Goal: Communication & Community: Answer question/provide support

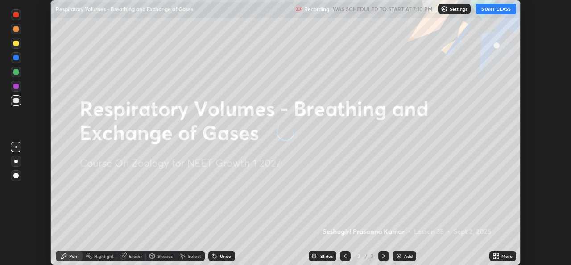
scroll to position [265, 571]
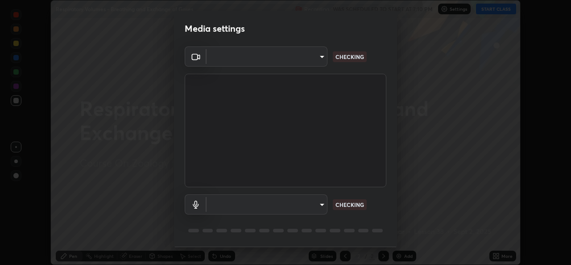
type input "57fe27bd87a5c904b82cfb68591c05e5b7b0fb216399449cf39a3c9620d95e23"
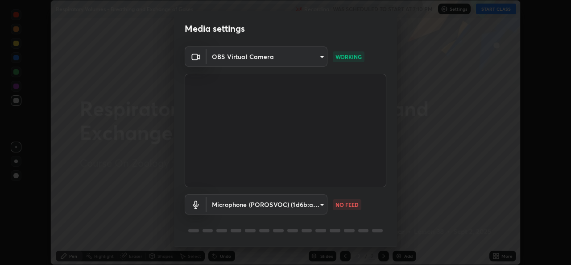
click at [315, 203] on body "Erase all Respiratory Volumes - Breathing and Exchange of Gases Recording WAS S…" at bounding box center [285, 132] width 571 height 265
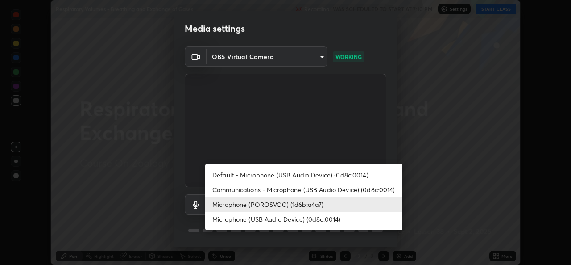
click at [292, 191] on li "Communications - Microphone (USB Audio Device) (0d8c:0014)" at bounding box center [303, 189] width 197 height 15
type input "communications"
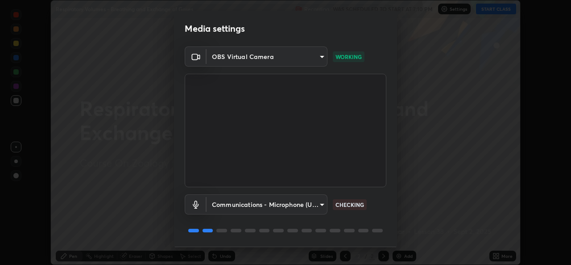
scroll to position [28, 0]
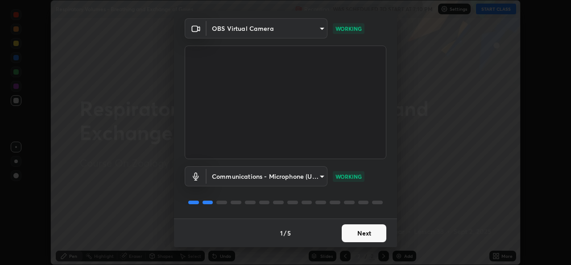
click at [361, 230] on button "Next" at bounding box center [364, 233] width 45 height 18
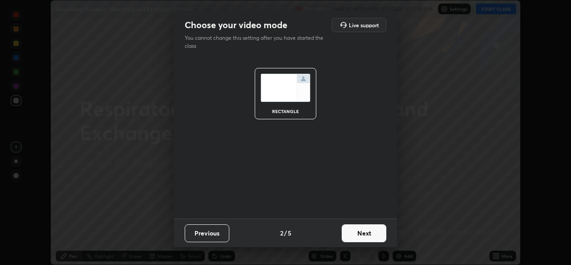
scroll to position [0, 0]
click at [363, 236] on button "Next" at bounding box center [364, 233] width 45 height 18
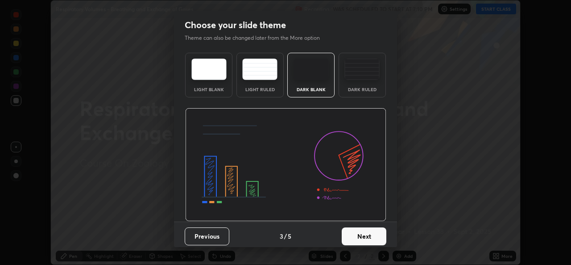
click at [364, 234] on button "Next" at bounding box center [364, 236] width 45 height 18
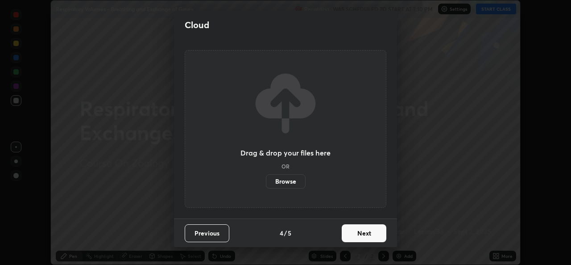
click at [363, 231] on button "Next" at bounding box center [364, 233] width 45 height 18
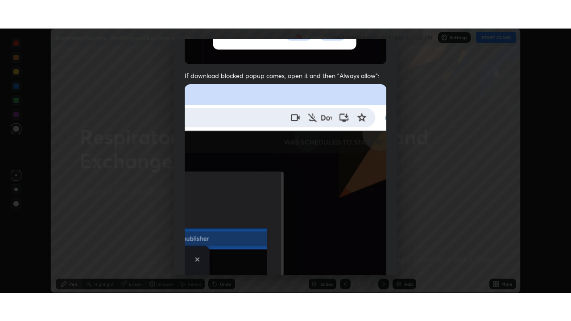
scroll to position [210, 0]
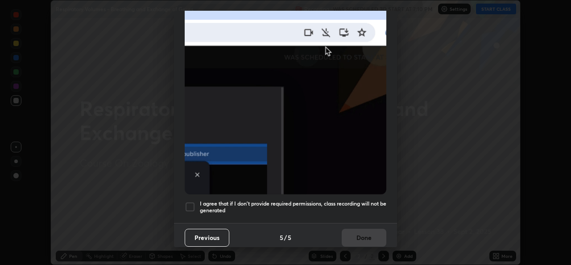
click at [349, 201] on h5 "I agree that if I don't provide required permissions, class recording will not …" at bounding box center [293, 207] width 187 height 14
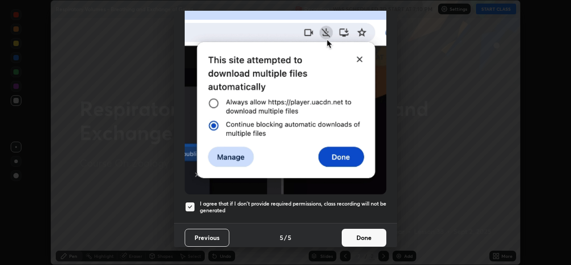
click at [365, 230] on button "Done" at bounding box center [364, 237] width 45 height 18
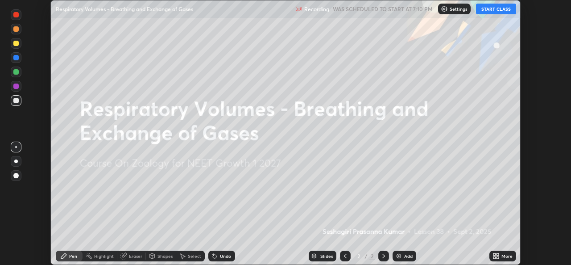
click at [493, 11] on button "START CLASS" at bounding box center [496, 9] width 40 height 11
click at [503, 255] on div "More" at bounding box center [507, 255] width 11 height 4
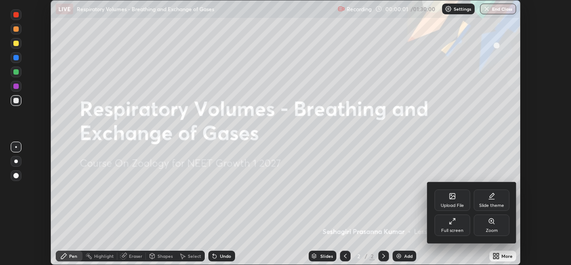
click at [451, 227] on div "Full screen" at bounding box center [453, 224] width 36 height 21
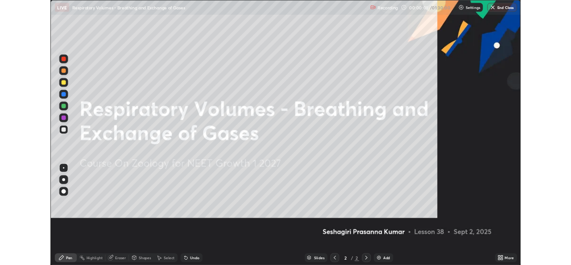
scroll to position [321, 571]
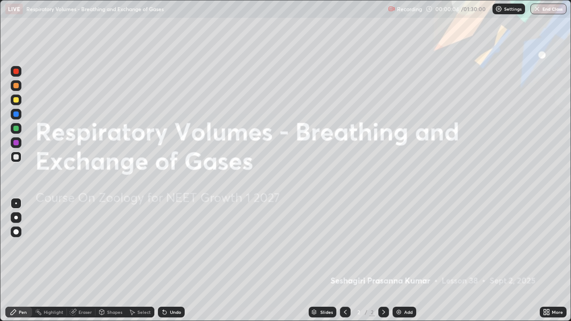
click at [555, 264] on div "More" at bounding box center [557, 312] width 11 height 4
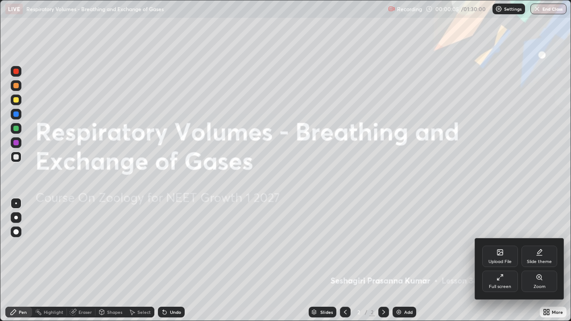
click at [499, 260] on div "Upload File" at bounding box center [500, 262] width 23 height 4
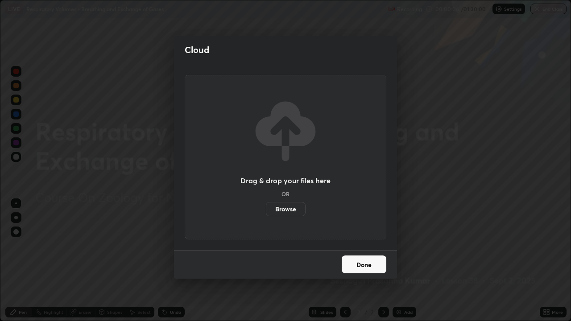
click at [291, 206] on label "Browse" at bounding box center [286, 209] width 40 height 14
click at [266, 206] on input "Browse" at bounding box center [266, 209] width 0 height 14
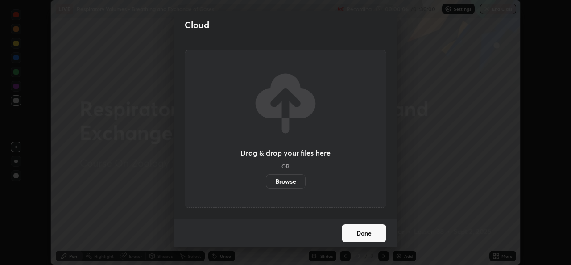
scroll to position [44361, 44055]
click at [291, 179] on label "Browse" at bounding box center [286, 181] width 40 height 14
click at [266, 179] on input "Browse" at bounding box center [266, 181] width 0 height 14
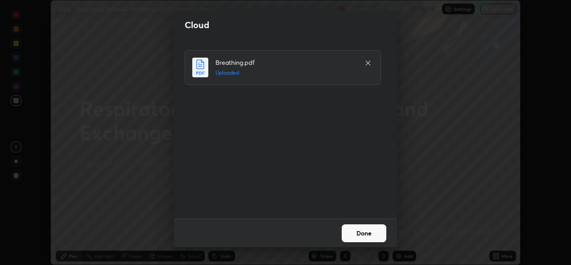
click at [364, 235] on button "Done" at bounding box center [364, 233] width 45 height 18
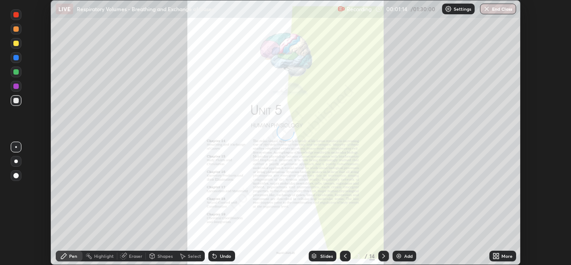
click at [324, 256] on div "Slides" at bounding box center [326, 255] width 12 height 4
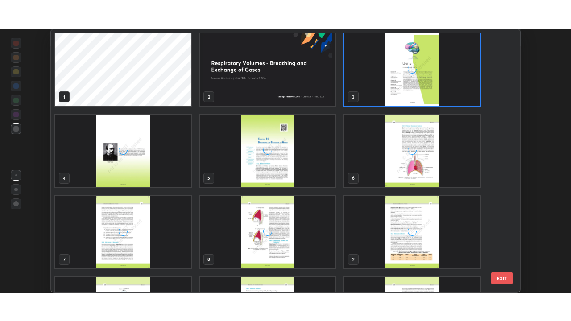
scroll to position [261, 465]
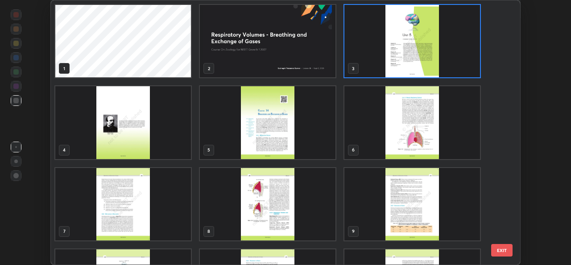
click at [305, 208] on img "grid" at bounding box center [268, 204] width 136 height 72
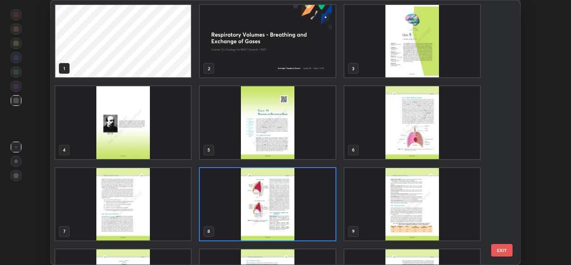
click at [306, 210] on img "grid" at bounding box center [268, 204] width 136 height 72
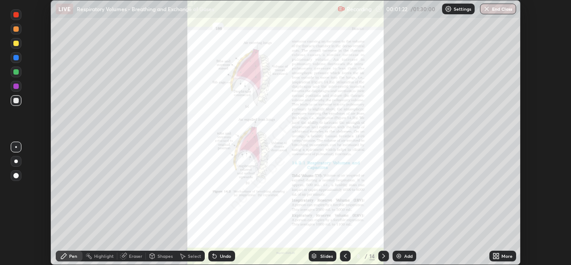
click at [502, 254] on div "More" at bounding box center [507, 255] width 11 height 4
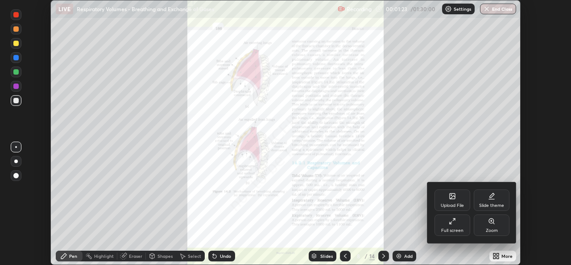
click at [455, 228] on div "Full screen" at bounding box center [452, 230] width 22 height 4
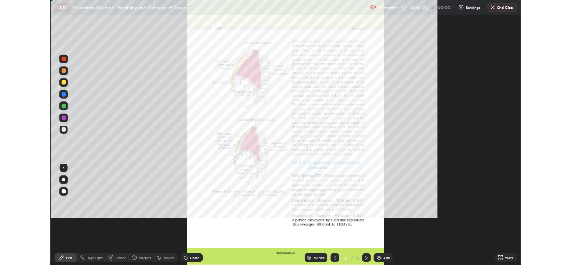
scroll to position [321, 571]
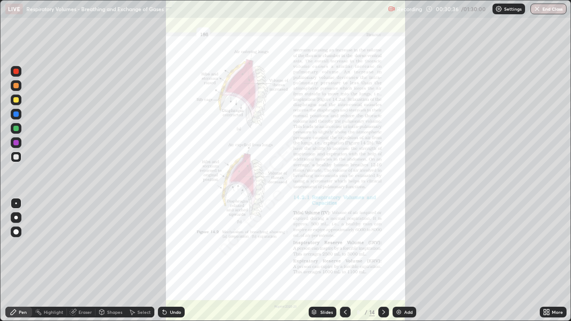
click at [548, 264] on icon at bounding box center [548, 314] width 2 height 2
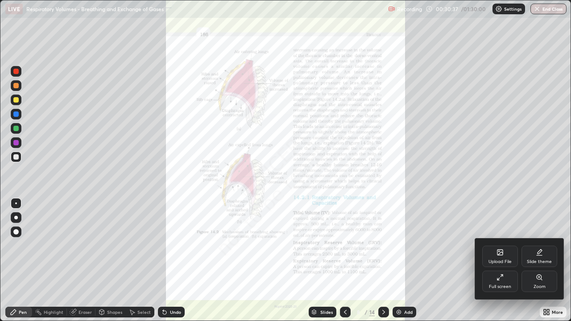
click at [538, 264] on icon at bounding box center [539, 277] width 7 height 7
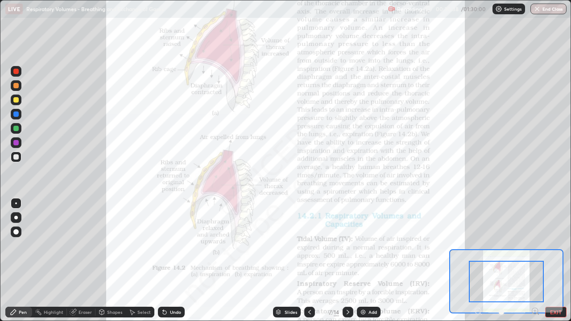
click at [534, 264] on icon at bounding box center [535, 311] width 2 height 0
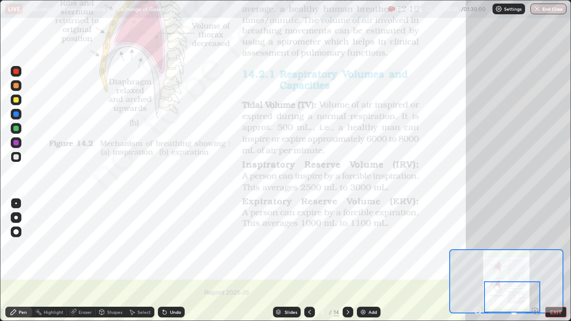
click at [15, 118] on div at bounding box center [16, 114] width 11 height 11
click at [347, 264] on icon at bounding box center [348, 312] width 7 height 7
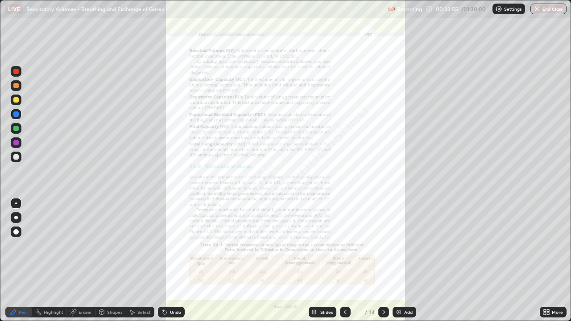
click at [552, 264] on div "More" at bounding box center [557, 312] width 11 height 4
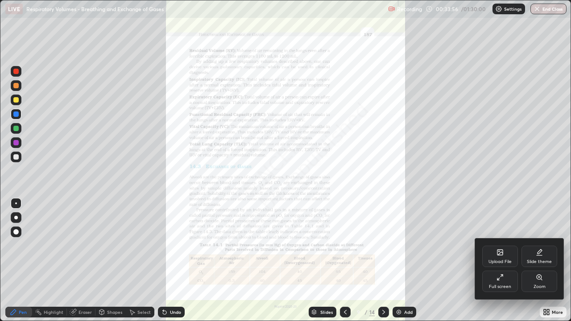
click at [537, 264] on icon at bounding box center [539, 277] width 7 height 7
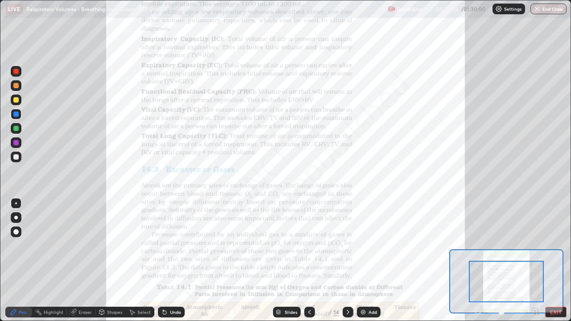
click at [535, 264] on icon at bounding box center [535, 311] width 2 height 0
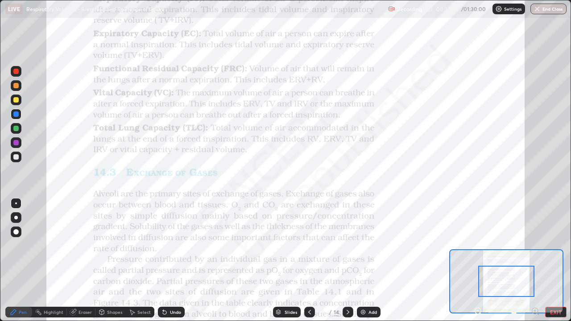
click at [535, 264] on icon at bounding box center [535, 311] width 2 height 0
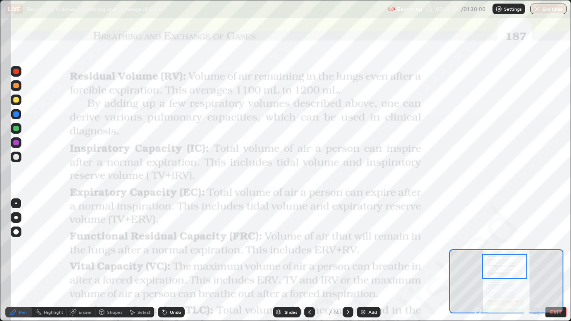
click at [367, 264] on div "Add" at bounding box center [369, 312] width 24 height 11
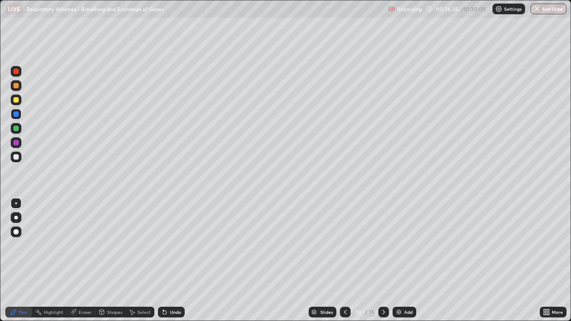
click at [18, 101] on div at bounding box center [15, 99] width 5 height 5
click at [15, 144] on div at bounding box center [15, 142] width 5 height 5
click at [16, 157] on div at bounding box center [15, 156] width 5 height 5
click at [17, 113] on div at bounding box center [15, 114] width 5 height 5
click at [17, 127] on div at bounding box center [15, 128] width 5 height 5
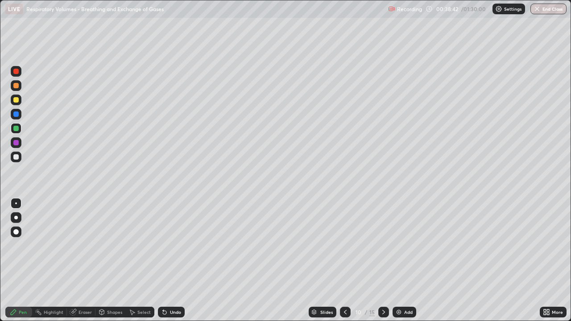
click at [16, 144] on div at bounding box center [15, 142] width 5 height 5
click at [17, 160] on div at bounding box center [16, 157] width 11 height 11
click at [16, 71] on div at bounding box center [15, 71] width 5 height 5
click at [16, 87] on div at bounding box center [15, 85] width 5 height 5
click at [16, 101] on div at bounding box center [15, 99] width 5 height 5
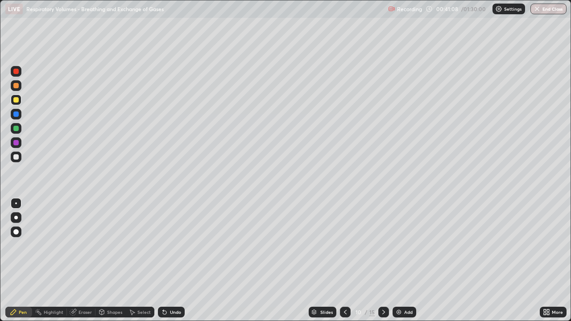
click at [174, 264] on div "Undo" at bounding box center [175, 312] width 11 height 4
click at [17, 158] on div at bounding box center [15, 156] width 5 height 5
click at [384, 264] on icon at bounding box center [383, 312] width 7 height 7
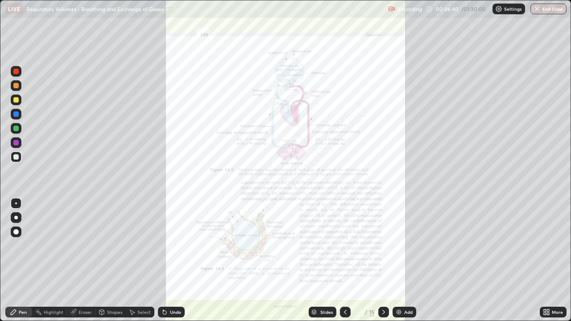
click at [344, 264] on icon at bounding box center [345, 312] width 3 height 4
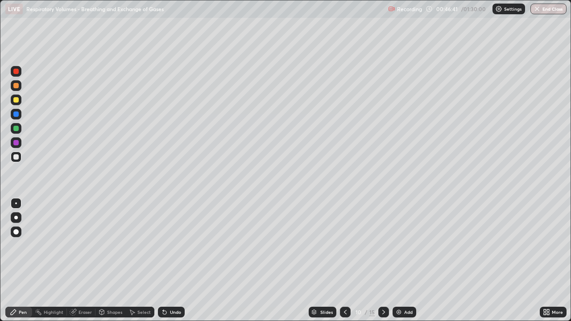
click at [343, 264] on icon at bounding box center [345, 312] width 7 height 7
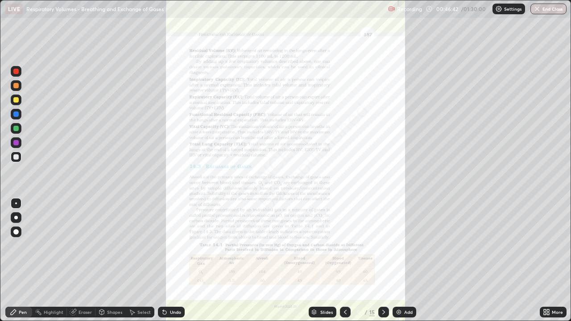
click at [550, 264] on icon at bounding box center [546, 312] width 7 height 7
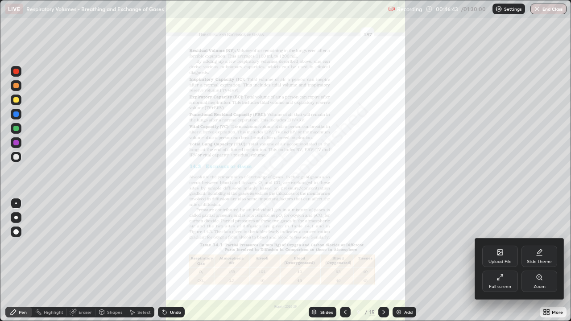
click at [544, 264] on div "Zoom" at bounding box center [540, 281] width 36 height 21
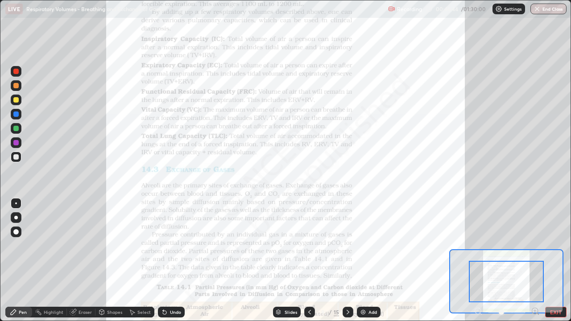
click at [535, 264] on icon at bounding box center [535, 311] width 2 height 0
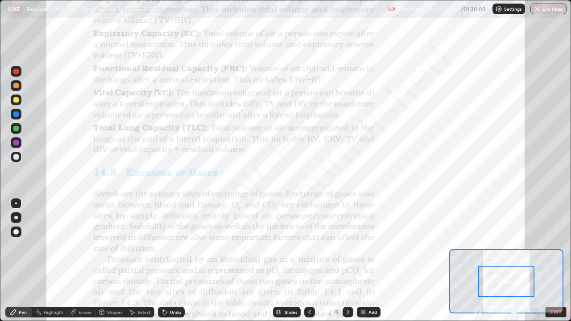
click at [536, 264] on icon at bounding box center [535, 311] width 2 height 0
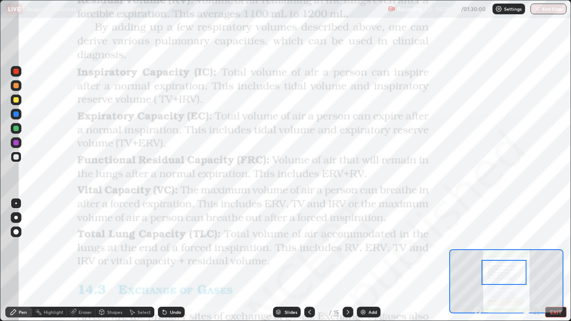
click at [17, 143] on div at bounding box center [15, 142] width 5 height 5
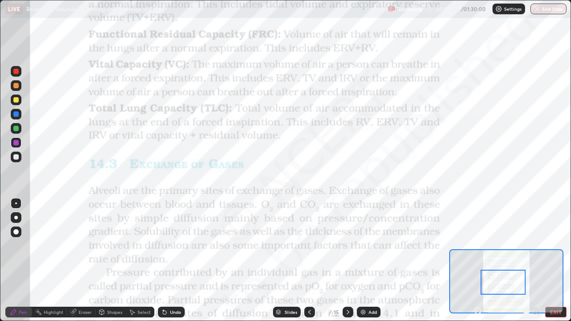
click at [553, 264] on button "EXIT" at bounding box center [555, 312] width 21 height 11
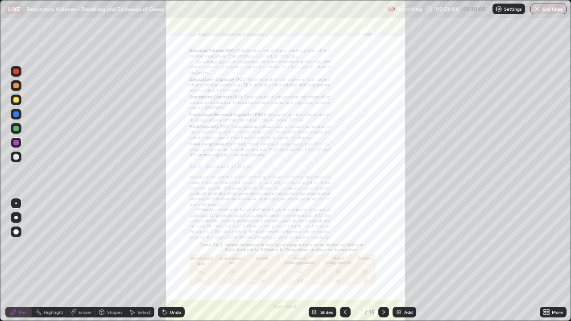
click at [383, 264] on icon at bounding box center [383, 312] width 7 height 7
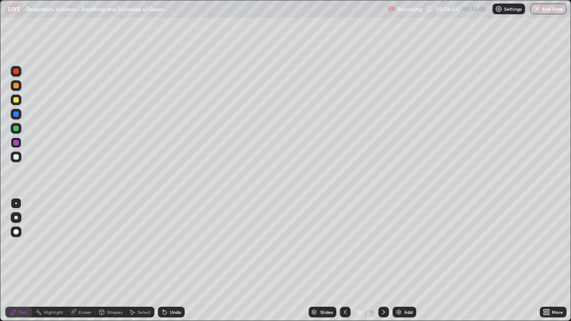
click at [382, 264] on icon at bounding box center [383, 312] width 7 height 7
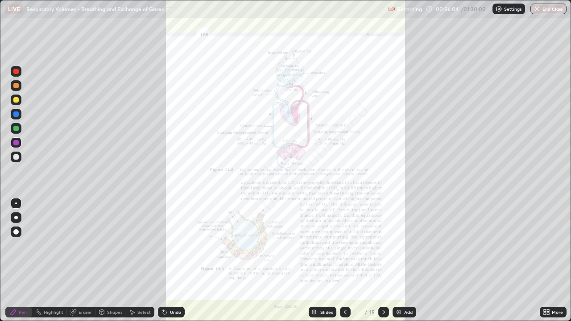
click at [382, 264] on icon at bounding box center [383, 312] width 7 height 7
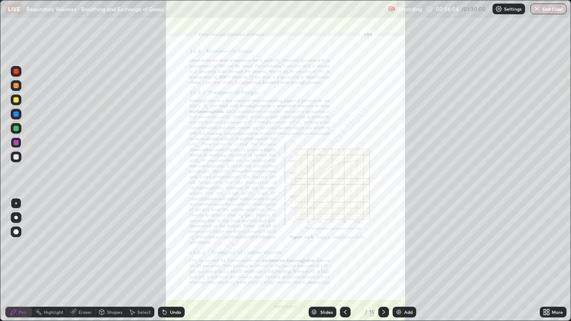
click at [383, 264] on icon at bounding box center [383, 312] width 7 height 7
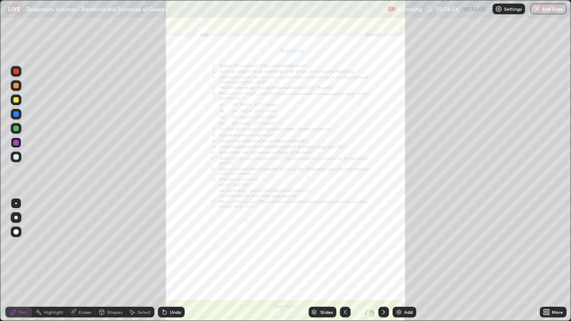
click at [344, 264] on icon at bounding box center [345, 312] width 3 height 4
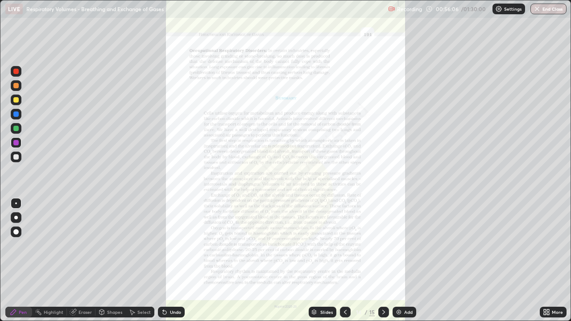
click at [345, 264] on icon at bounding box center [345, 312] width 7 height 7
click at [545, 264] on icon at bounding box center [546, 312] width 7 height 7
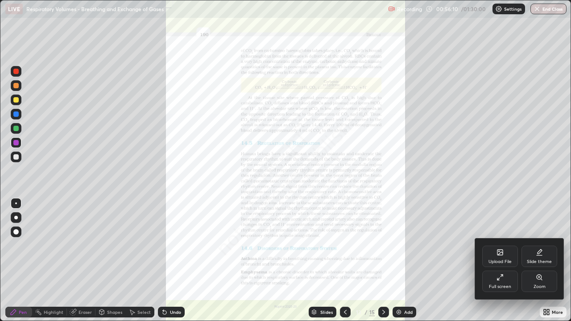
click at [534, 264] on div "Zoom" at bounding box center [540, 287] width 12 height 4
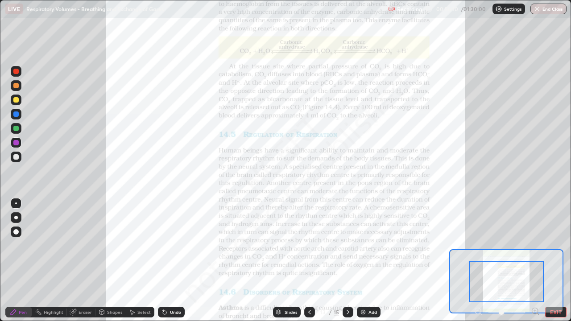
click at [535, 264] on icon at bounding box center [535, 311] width 2 height 0
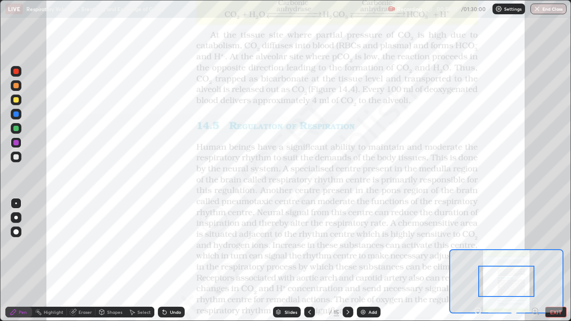
click at [535, 264] on icon at bounding box center [535, 311] width 2 height 0
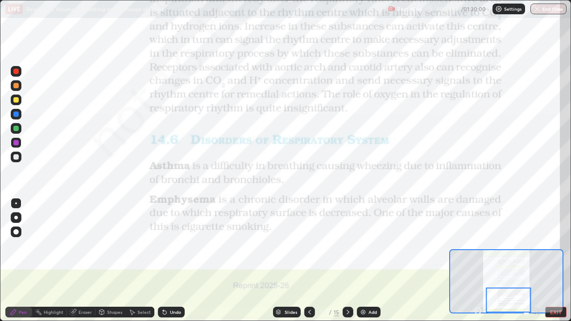
click at [347, 264] on icon at bounding box center [348, 312] width 3 height 4
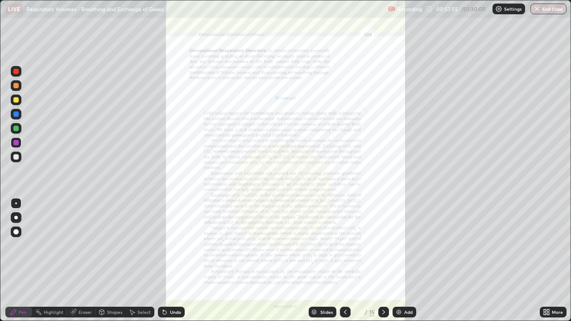
click at [549, 264] on icon at bounding box center [546, 312] width 7 height 7
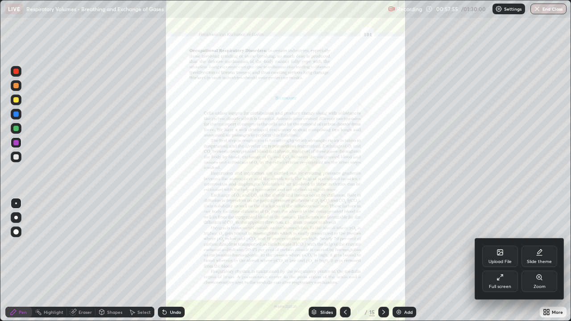
click at [535, 264] on div "Zoom" at bounding box center [540, 281] width 36 height 21
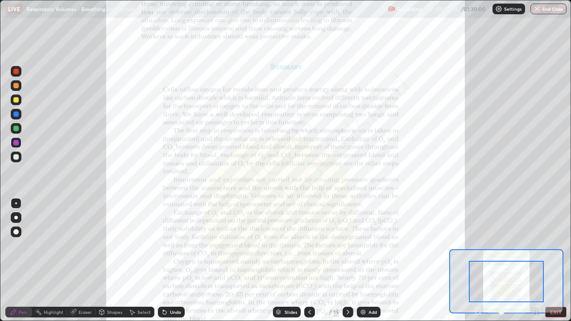
click at [538, 264] on icon at bounding box center [538, 314] width 2 height 2
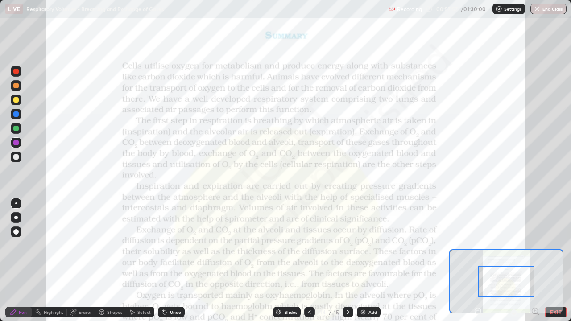
click at [535, 264] on icon at bounding box center [535, 311] width 2 height 0
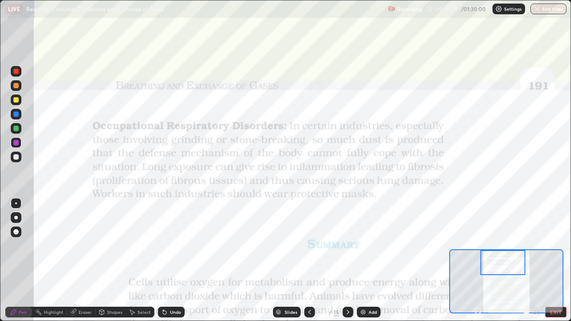
click at [15, 114] on div at bounding box center [15, 114] width 5 height 5
click at [556, 264] on button "EXIT" at bounding box center [555, 312] width 21 height 11
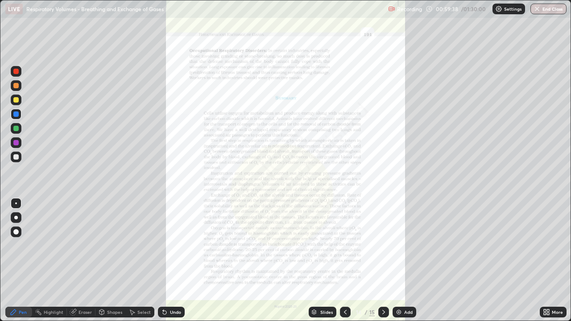
click at [551, 264] on div "More" at bounding box center [553, 312] width 27 height 11
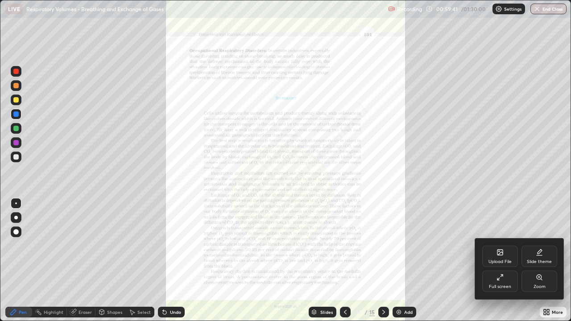
click at [502, 264] on div "Full screen" at bounding box center [500, 281] width 36 height 21
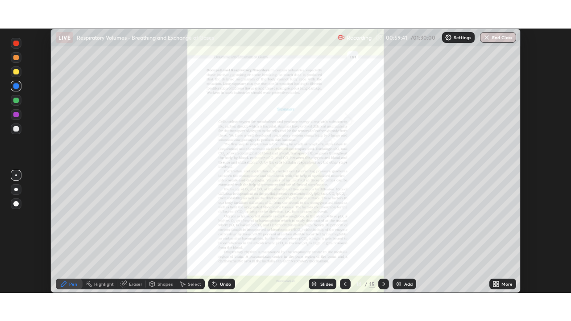
scroll to position [44361, 44055]
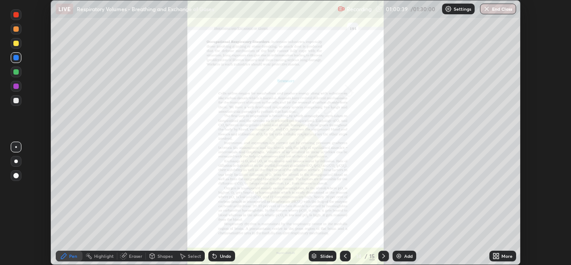
click at [503, 256] on div "More" at bounding box center [507, 255] width 11 height 4
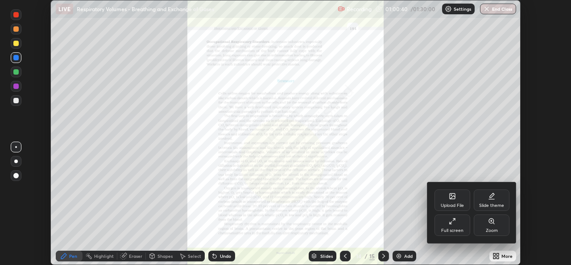
click at [456, 224] on div "Full screen" at bounding box center [453, 224] width 36 height 21
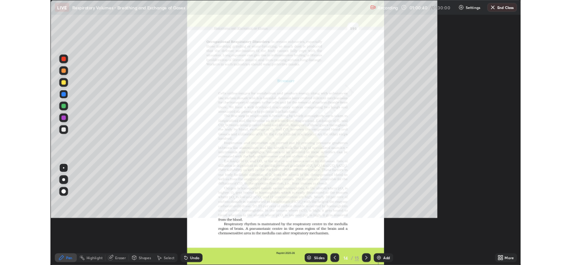
scroll to position [321, 571]
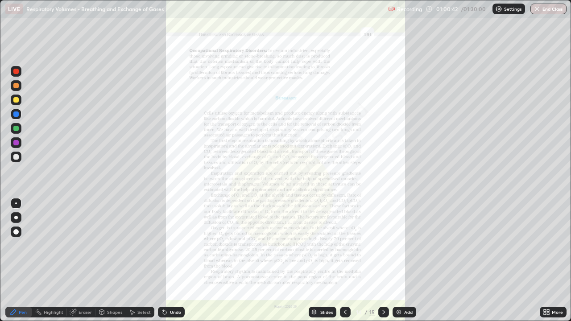
click at [552, 264] on div "More" at bounding box center [553, 312] width 27 height 11
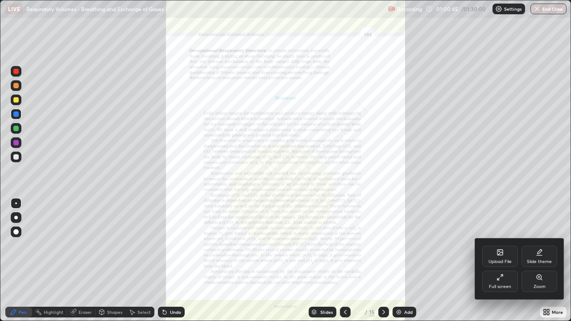
click at [540, 264] on div "Zoom" at bounding box center [540, 287] width 12 height 4
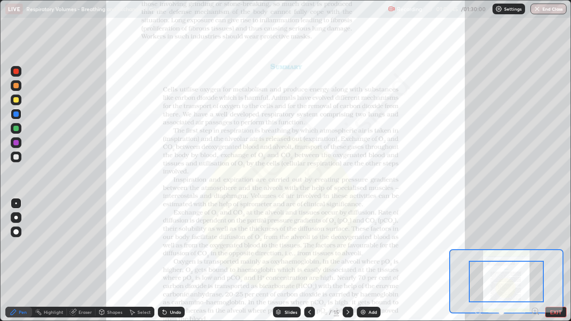
click at [534, 264] on icon at bounding box center [535, 311] width 2 height 0
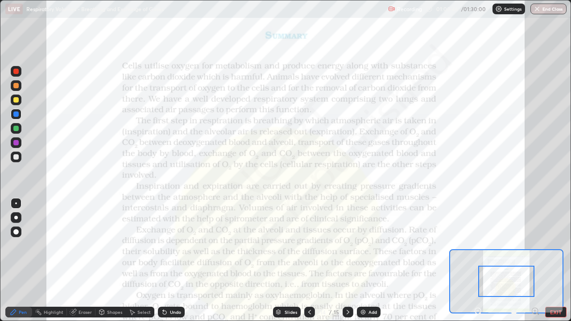
click at [534, 264] on icon at bounding box center [535, 311] width 2 height 0
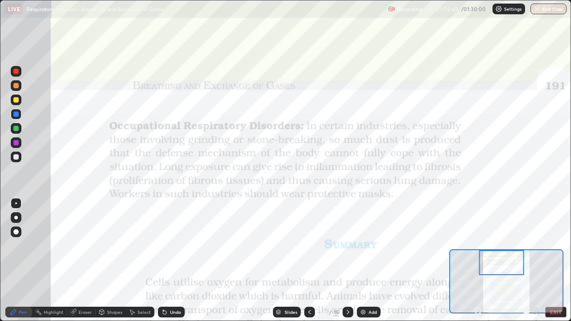
click at [17, 116] on div at bounding box center [15, 114] width 5 height 5
click at [18, 87] on div at bounding box center [15, 85] width 5 height 5
click at [551, 264] on button "EXIT" at bounding box center [555, 312] width 21 height 11
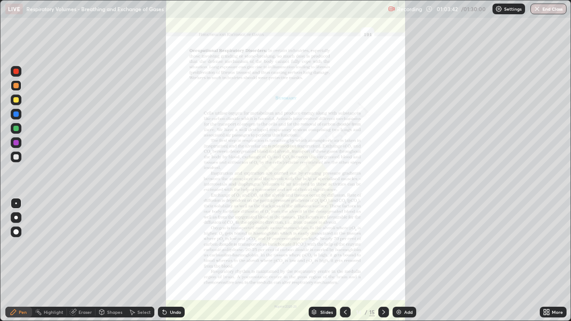
click at [384, 264] on div at bounding box center [383, 312] width 11 height 11
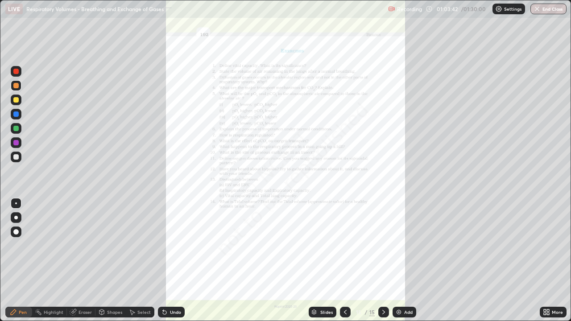
click at [382, 264] on icon at bounding box center [383, 312] width 7 height 7
click at [554, 264] on div "More" at bounding box center [557, 312] width 11 height 4
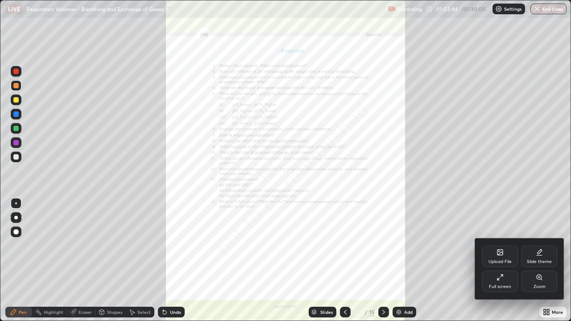
click at [501, 260] on div "Upload File" at bounding box center [500, 262] width 23 height 4
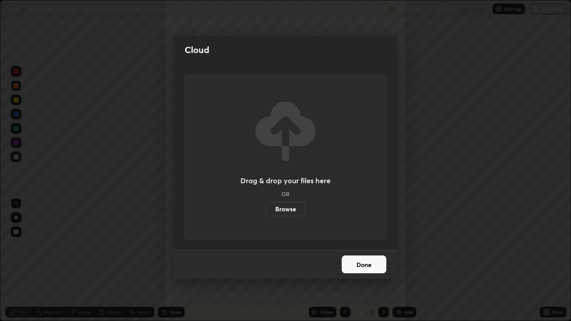
click at [292, 208] on label "Browse" at bounding box center [286, 209] width 40 height 14
click at [266, 208] on input "Browse" at bounding box center [266, 209] width 0 height 14
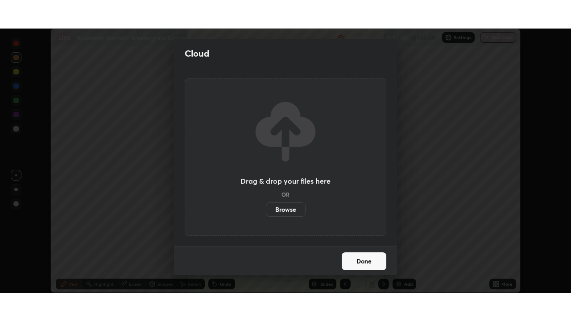
scroll to position [44361, 44055]
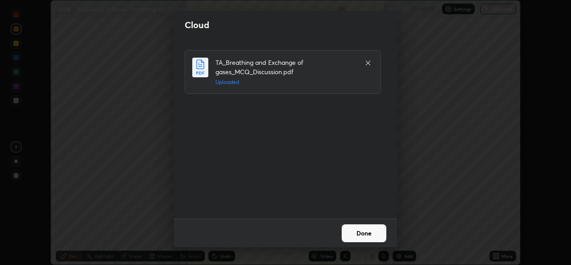
click at [370, 233] on button "Done" at bounding box center [364, 233] width 45 height 18
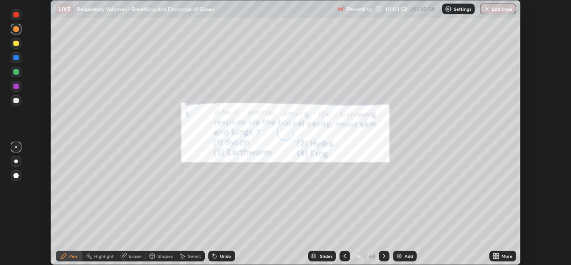
click at [500, 256] on div "More" at bounding box center [503, 255] width 27 height 11
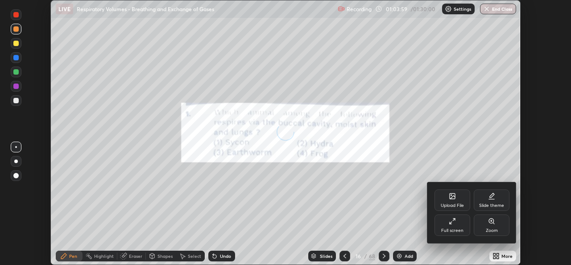
click at [454, 225] on div "Full screen" at bounding box center [453, 224] width 36 height 21
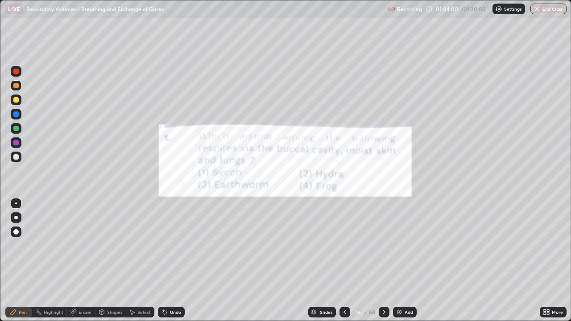
scroll to position [321, 571]
click at [383, 264] on icon at bounding box center [384, 312] width 7 height 7
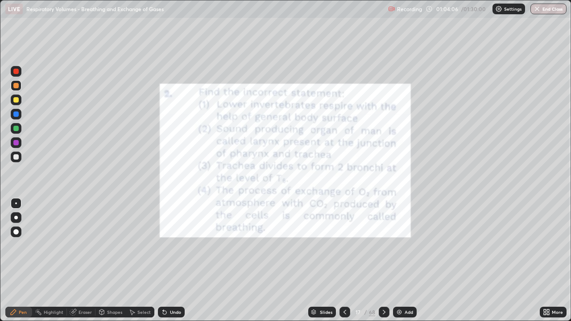
click at [383, 264] on icon at bounding box center [384, 312] width 7 height 7
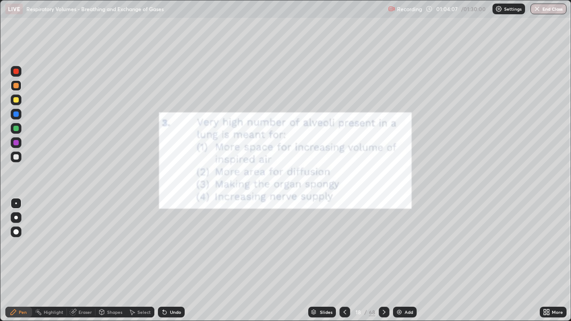
click at [344, 264] on icon at bounding box center [344, 312] width 7 height 7
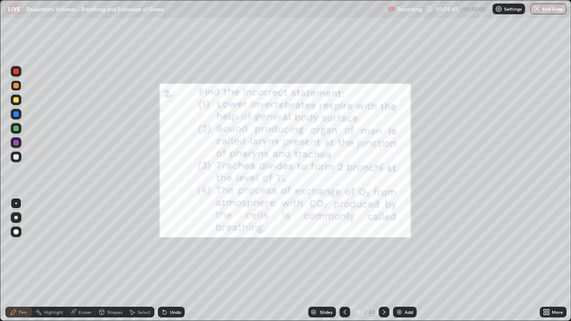
click at [19, 143] on div at bounding box center [16, 142] width 11 height 11
click at [384, 264] on icon at bounding box center [384, 312] width 7 height 7
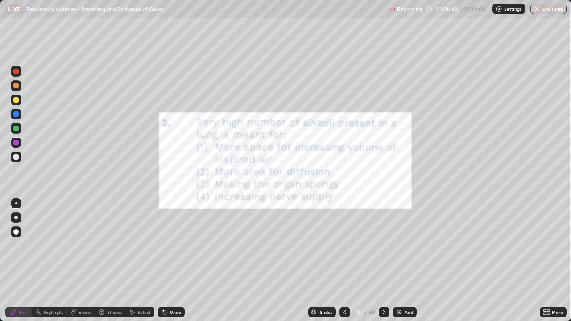
click at [383, 264] on icon at bounding box center [384, 312] width 7 height 7
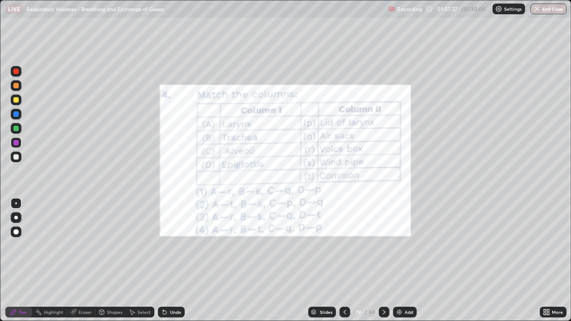
click at [176, 264] on div "Undo" at bounding box center [175, 312] width 11 height 4
click at [385, 264] on icon at bounding box center [384, 312] width 7 height 7
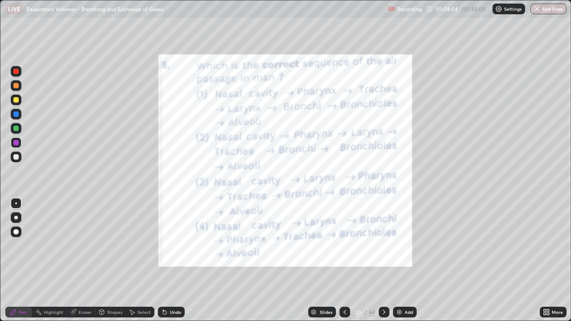
click at [383, 264] on icon at bounding box center [384, 312] width 7 height 7
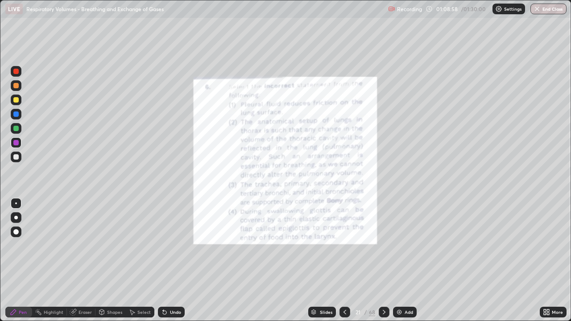
click at [383, 264] on icon at bounding box center [384, 312] width 7 height 7
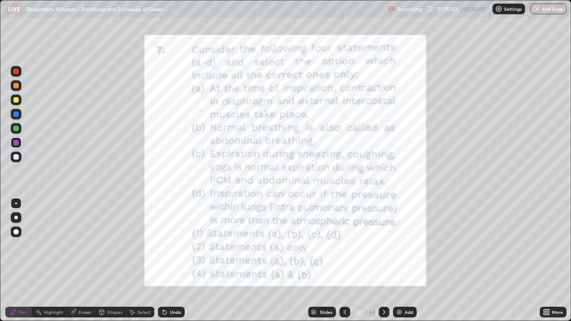
click at [383, 264] on icon at bounding box center [384, 312] width 7 height 7
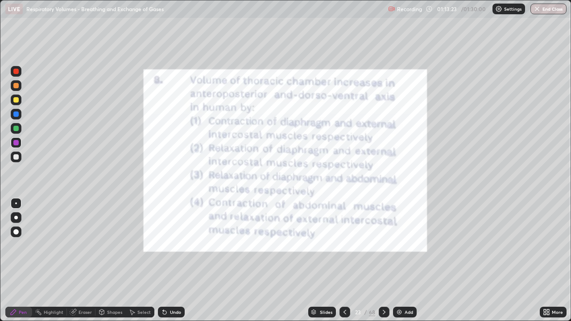
click at [384, 264] on icon at bounding box center [384, 312] width 7 height 7
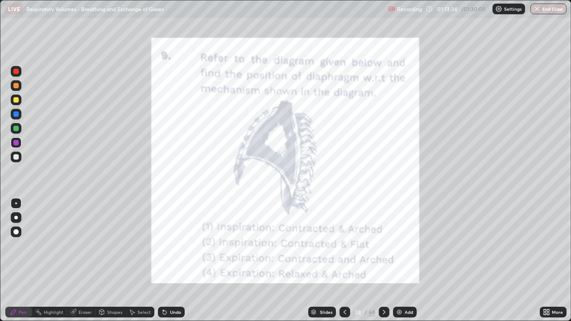
click at [382, 264] on icon at bounding box center [384, 312] width 7 height 7
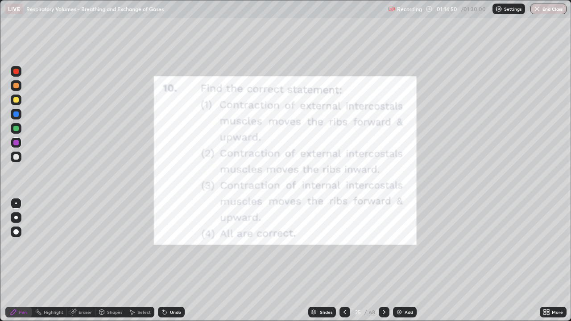
click at [381, 264] on div at bounding box center [384, 312] width 11 height 11
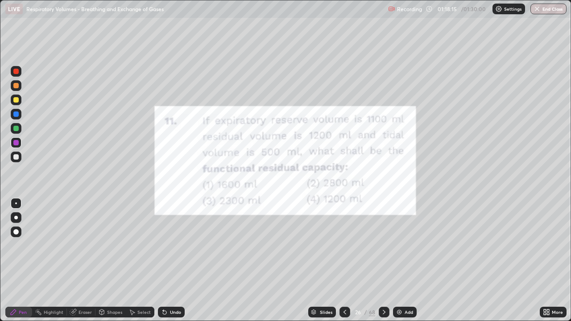
click at [385, 264] on icon at bounding box center [384, 312] width 7 height 7
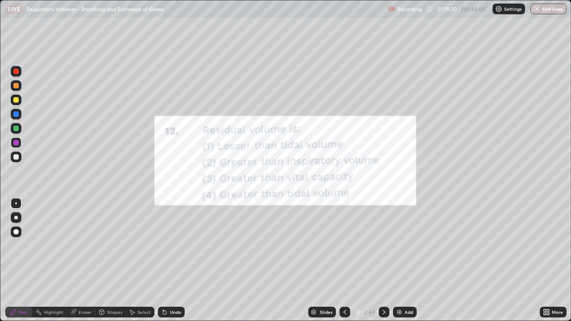
click at [383, 264] on icon at bounding box center [384, 312] width 7 height 7
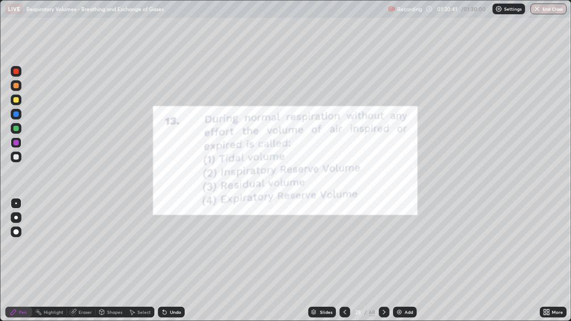
click at [382, 264] on icon at bounding box center [384, 312] width 7 height 7
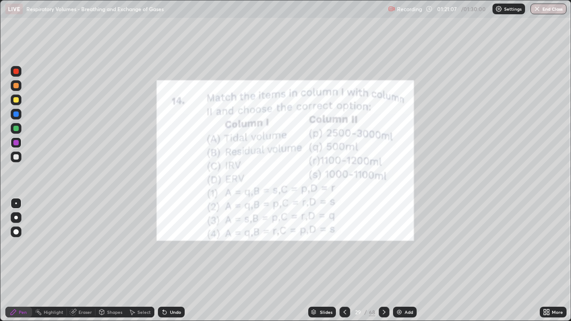
click at [383, 264] on icon at bounding box center [384, 312] width 7 height 7
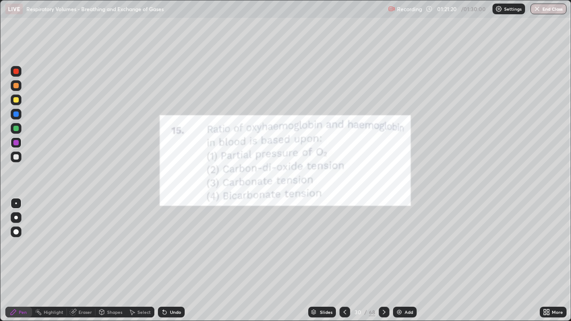
click at [383, 264] on icon at bounding box center [384, 312] width 7 height 7
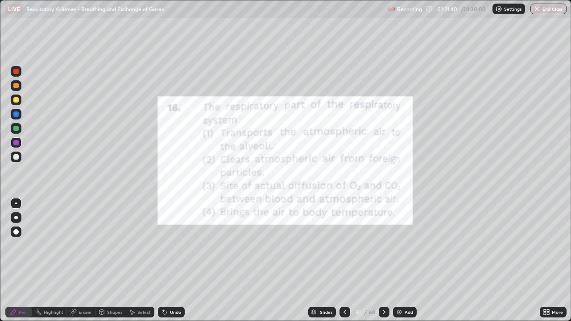
click at [383, 264] on icon at bounding box center [384, 312] width 7 height 7
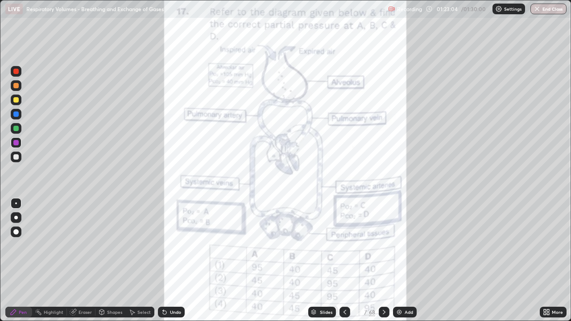
click at [383, 264] on icon at bounding box center [384, 312] width 7 height 7
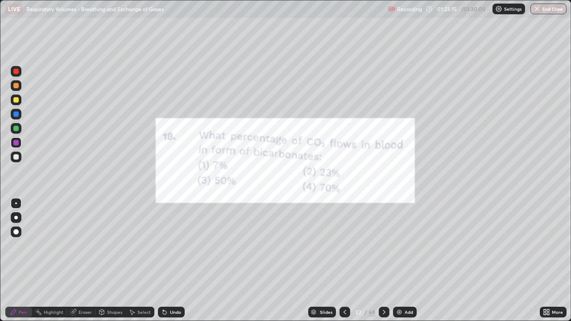
click at [383, 264] on icon at bounding box center [384, 312] width 7 height 7
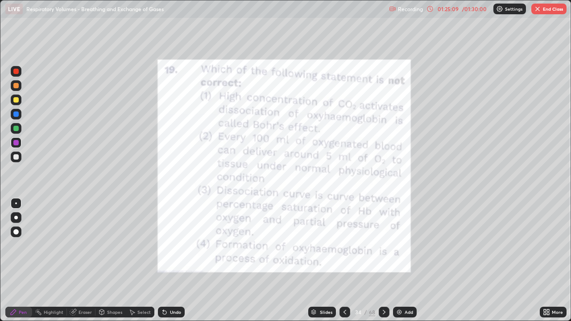
click at [385, 264] on icon at bounding box center [384, 312] width 7 height 7
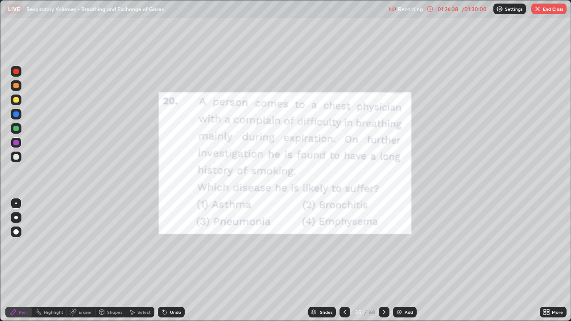
click at [16, 113] on div at bounding box center [15, 114] width 5 height 5
click at [383, 264] on icon at bounding box center [384, 312] width 7 height 7
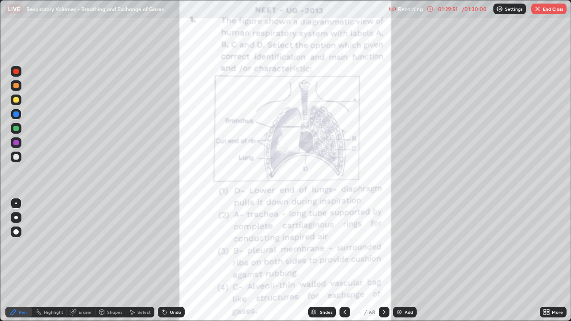
click at [384, 264] on icon at bounding box center [384, 312] width 7 height 7
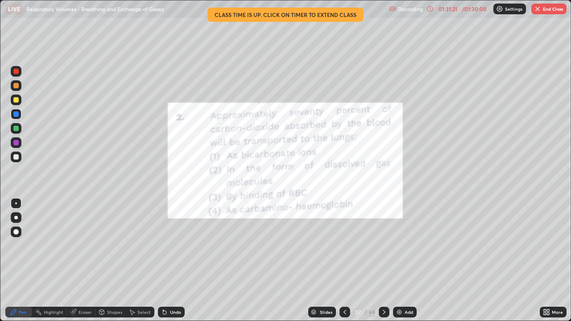
click at [544, 13] on button "End Class" at bounding box center [548, 9] width 35 height 11
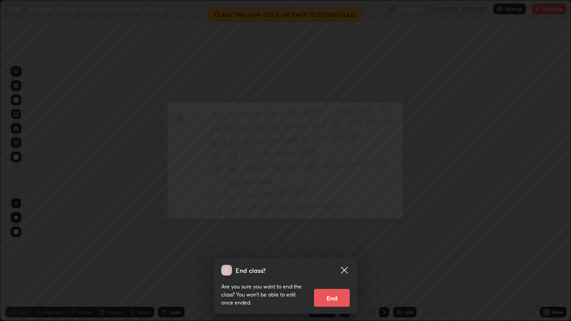
click at [337, 264] on button "End" at bounding box center [332, 298] width 36 height 18
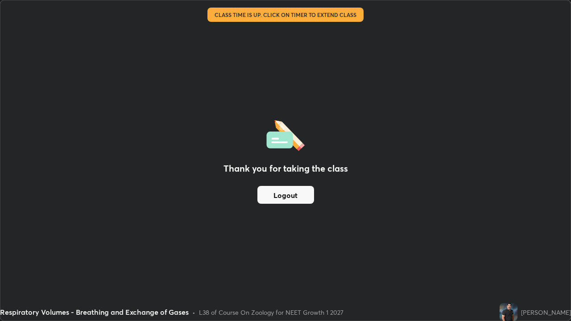
click at [290, 194] on button "Logout" at bounding box center [285, 195] width 57 height 18
